Goal: Ask a question

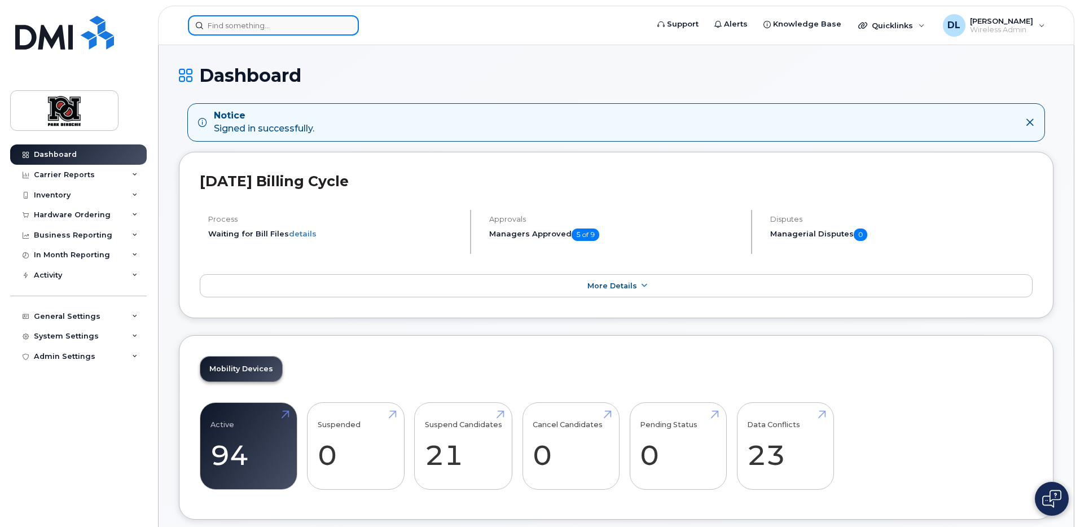
click at [297, 29] on input at bounding box center [273, 25] width 171 height 20
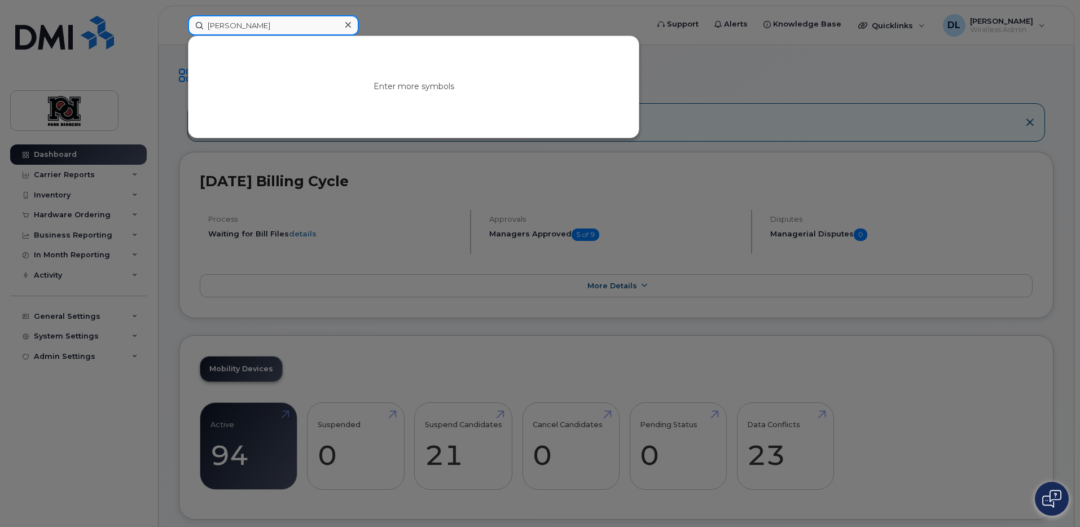
type input "[PERSON_NAME]"
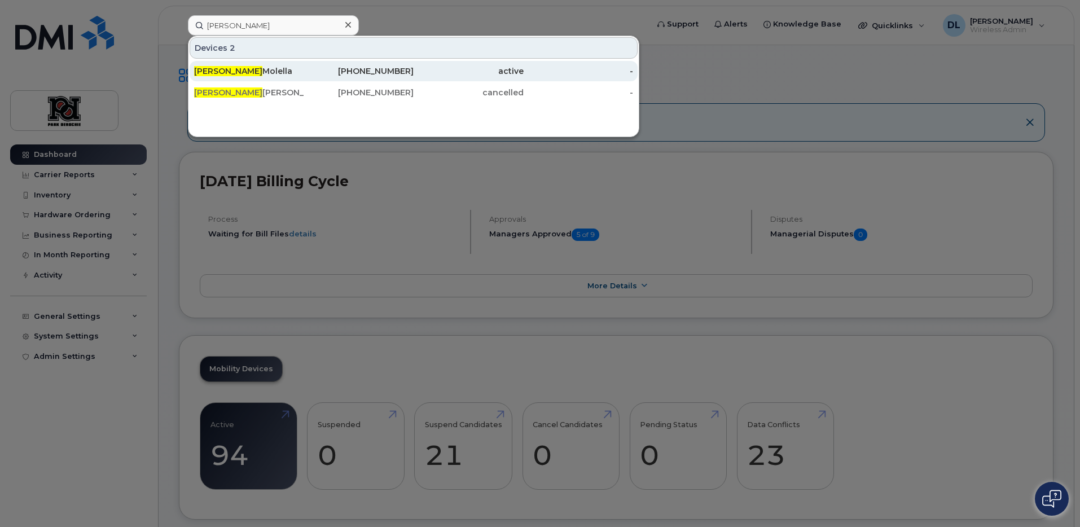
click at [425, 73] on div "active" at bounding box center [469, 70] width 110 height 11
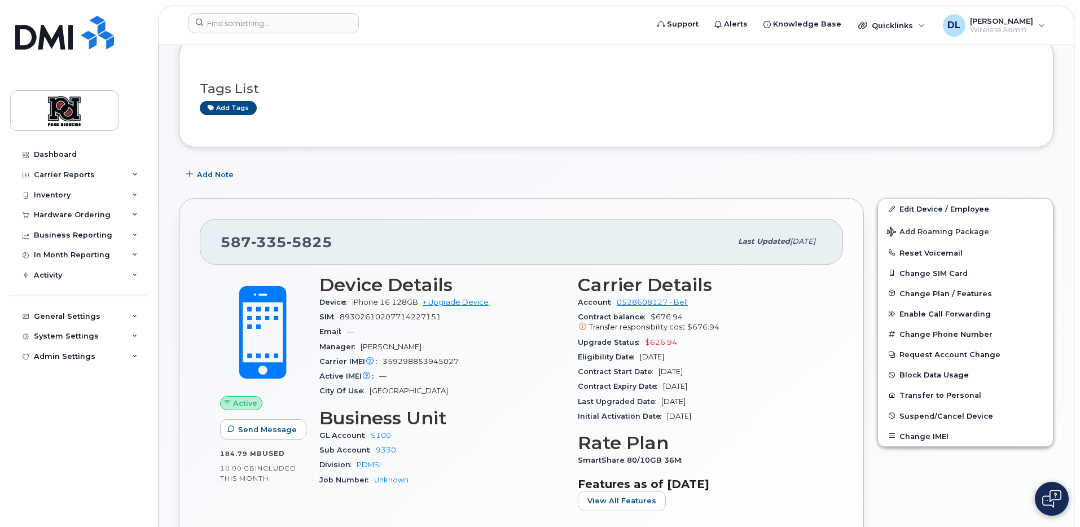
scroll to position [132, 0]
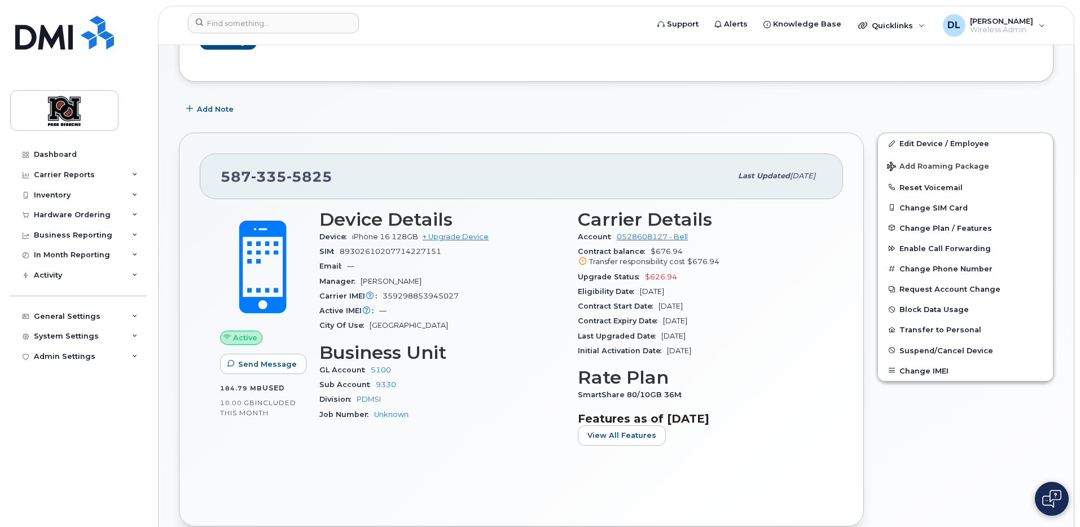
click at [988, 422] on div "Edit Device / Employee Add Roaming Package Reset Voicemail Change SIM Card Chan…" at bounding box center [966, 329] width 190 height 407
